Goal: Navigation & Orientation: Find specific page/section

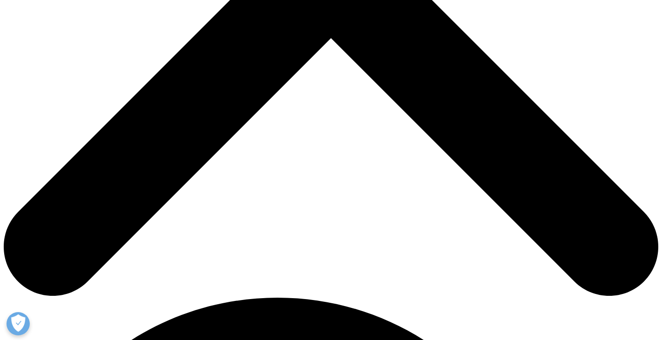
scroll to position [233, 0]
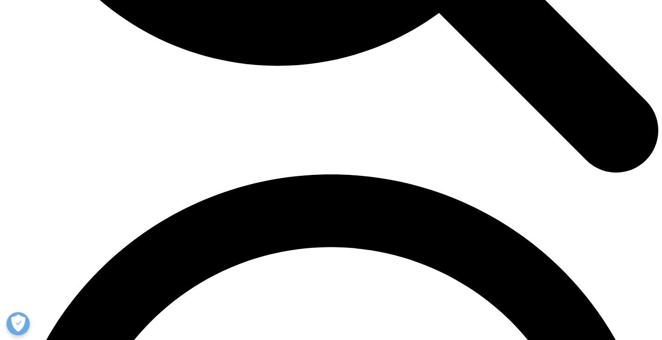
scroll to position [1164, 0]
